Goal: Transaction & Acquisition: Purchase product/service

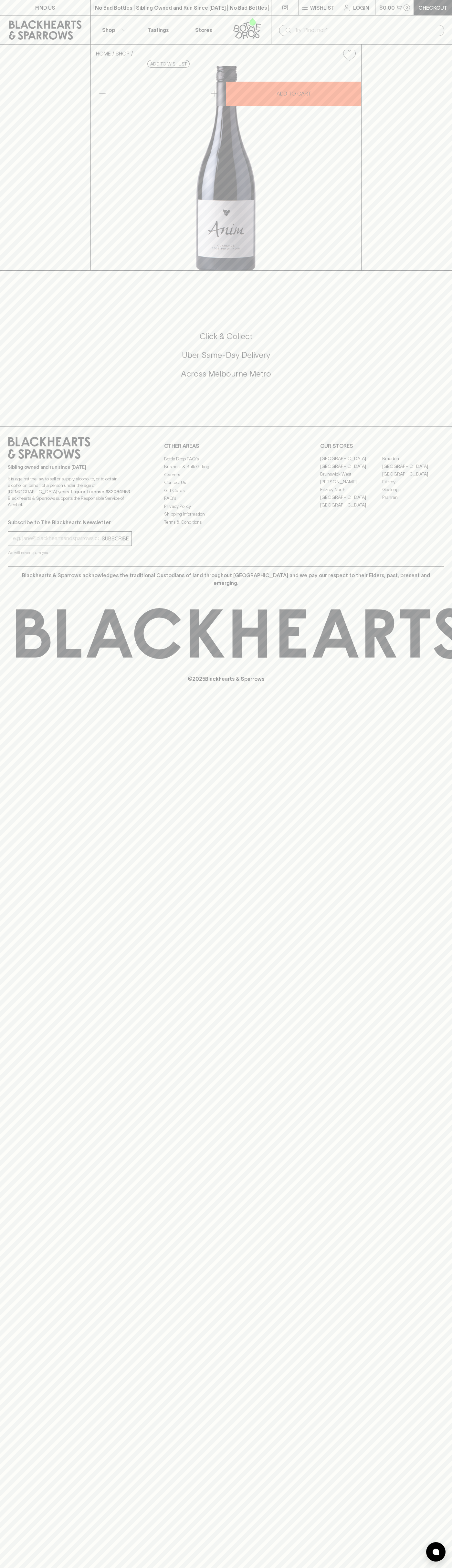
click at [38, 26] on icon at bounding box center [45, 30] width 72 height 19
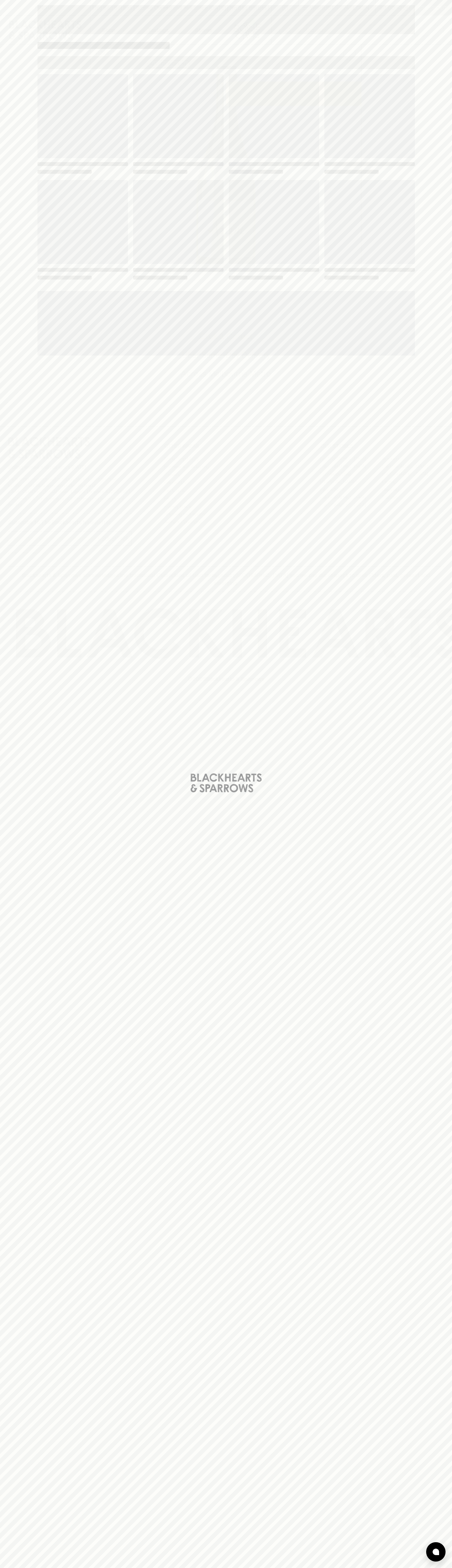
click at [425, 271] on div "Loading" at bounding box center [226, 784] width 452 height 1568
click at [332, 1567] on html "FIND US | No Bad Bottles | Sibling Owned and Run Since [DATE] | No Bad Bottles …" at bounding box center [226, 784] width 452 height 1568
click at [18, 262] on div "Loading" at bounding box center [226, 784] width 452 height 1568
